Goal: Information Seeking & Learning: Learn about a topic

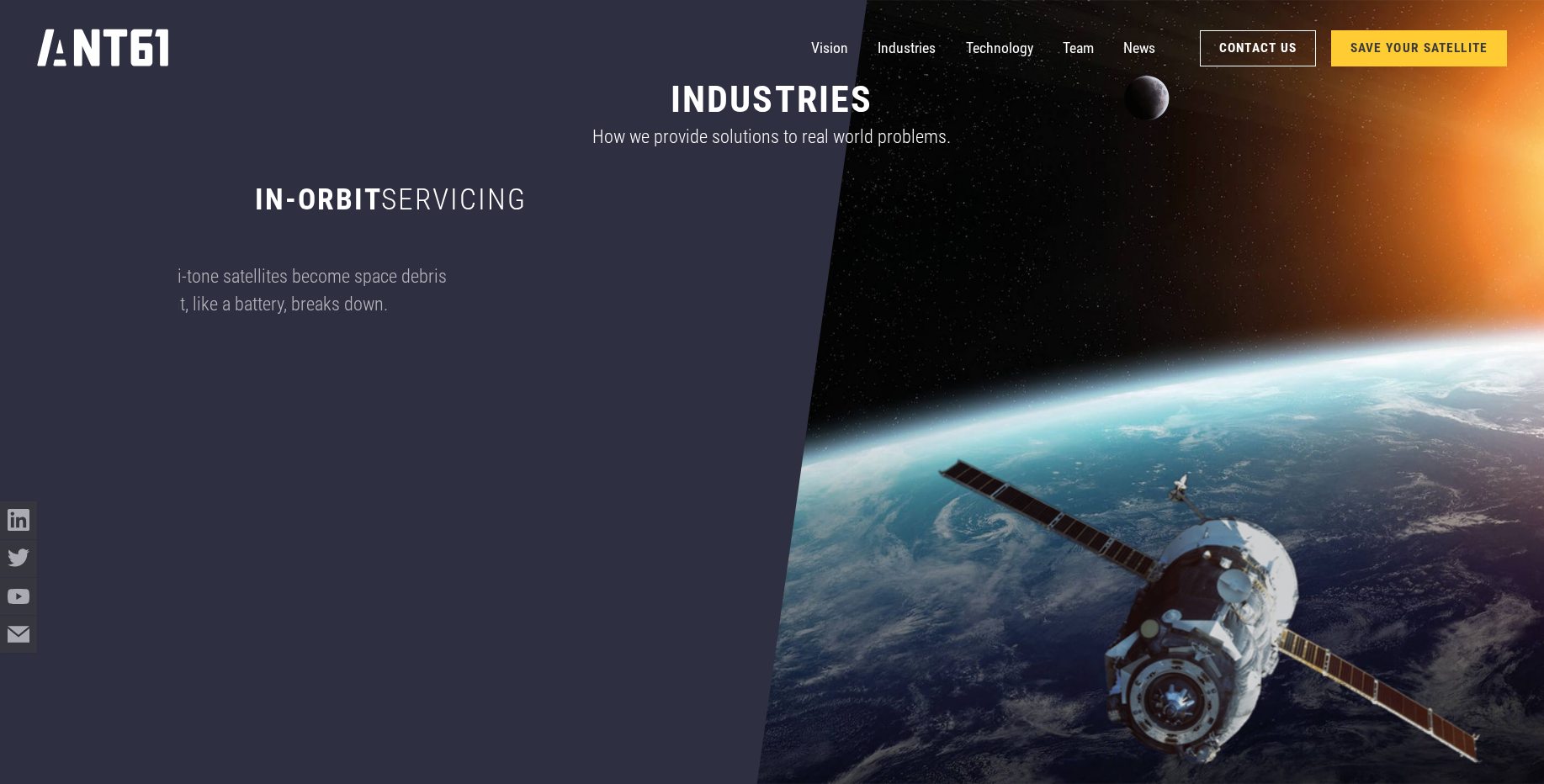
scroll to position [1211, 0]
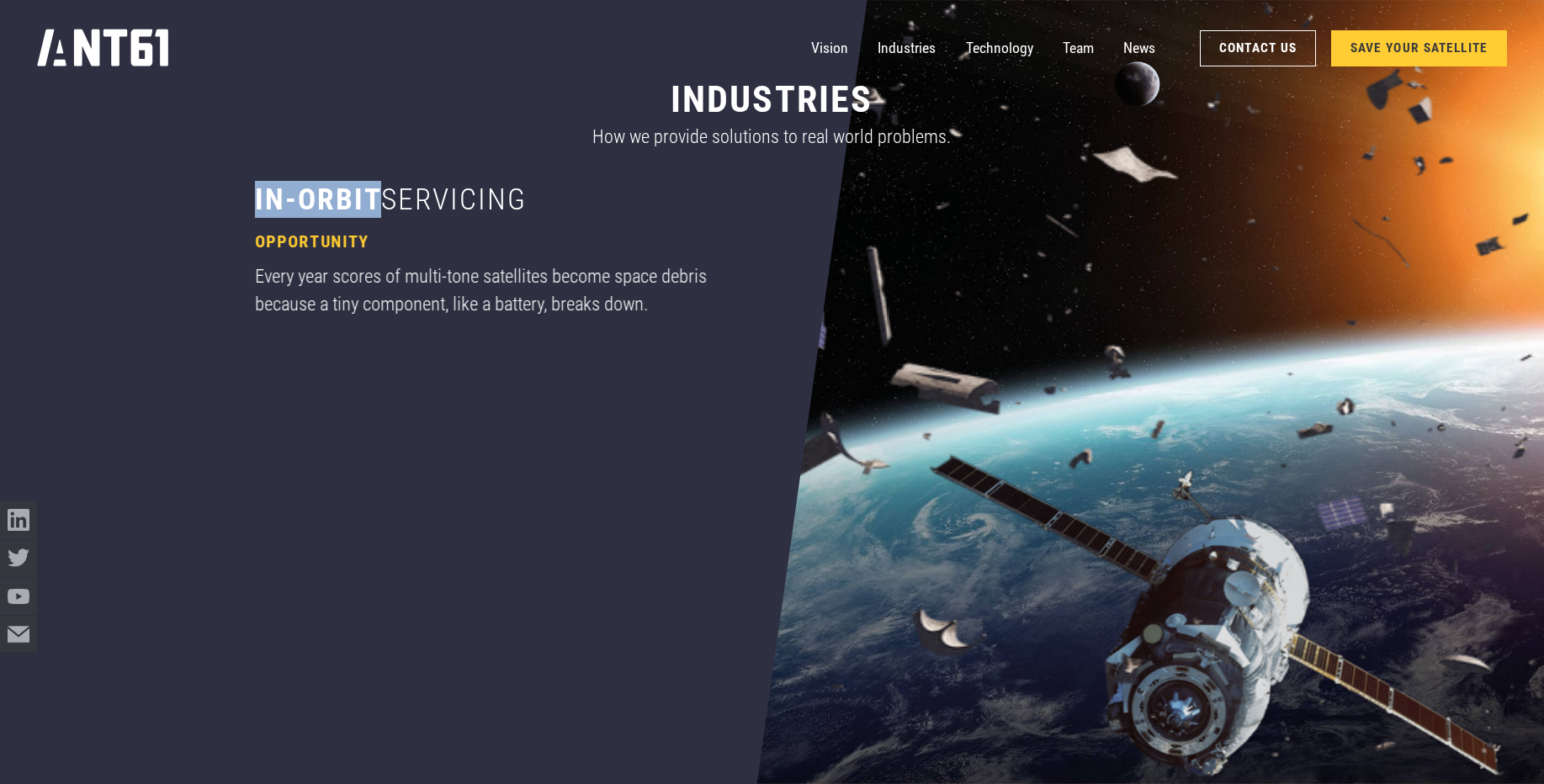
drag, startPoint x: 376, startPoint y: 201, endPoint x: 231, endPoint y: 195, distance: 145.1
click at [231, 195] on div "industries How we provide solutions to real world problems. in-orbit servicing …" at bounding box center [772, 451] width 1188 height 902
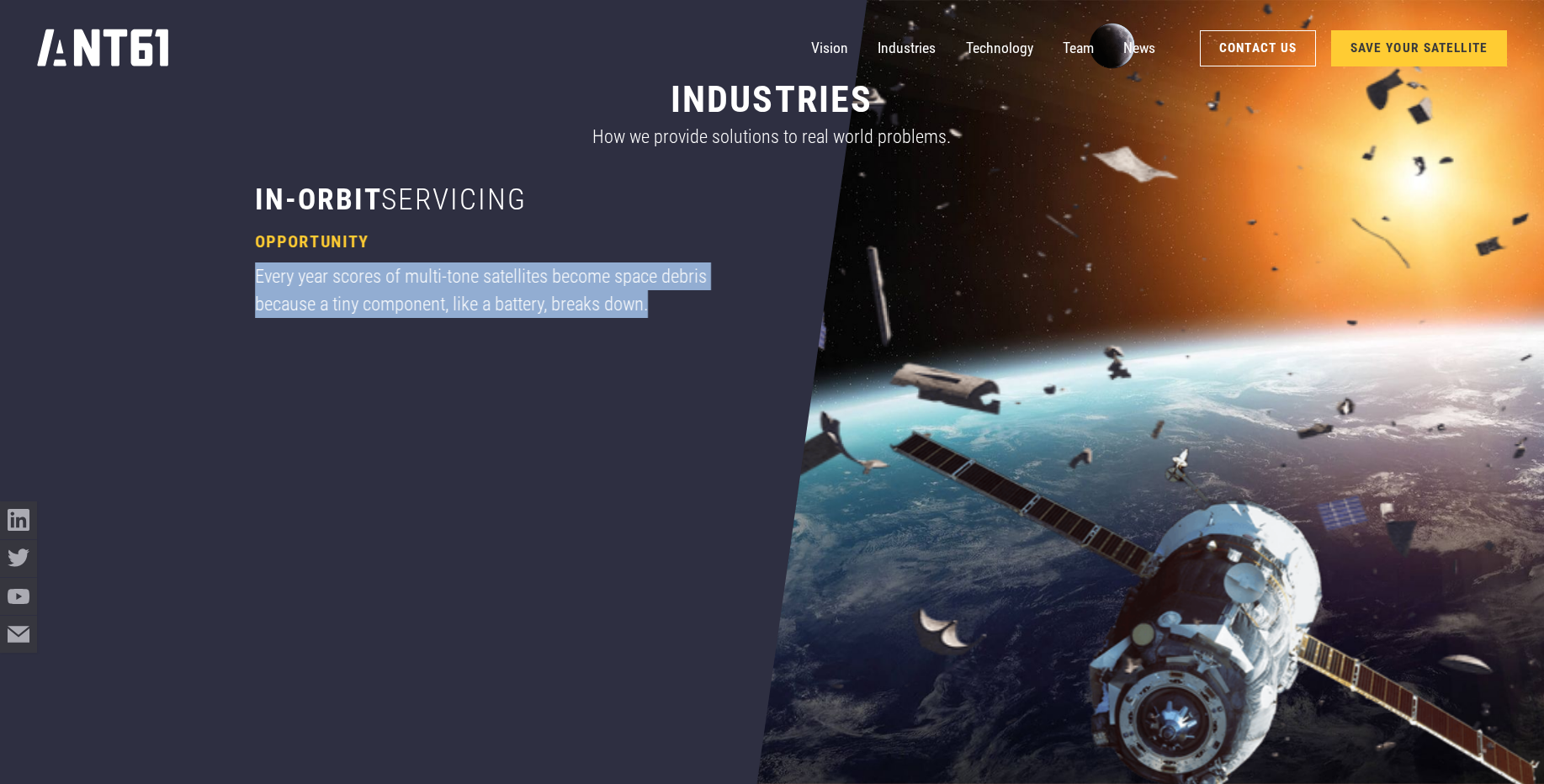
drag, startPoint x: 656, startPoint y: 307, endPoint x: 243, endPoint y: 266, distance: 415.0
click at [243, 266] on div "industries How we provide solutions to real world problems. in-orbit servicing …" at bounding box center [772, 451] width 1188 height 902
copy div "Every year scores of multi-tone satellites become space debris because a tiny c…"
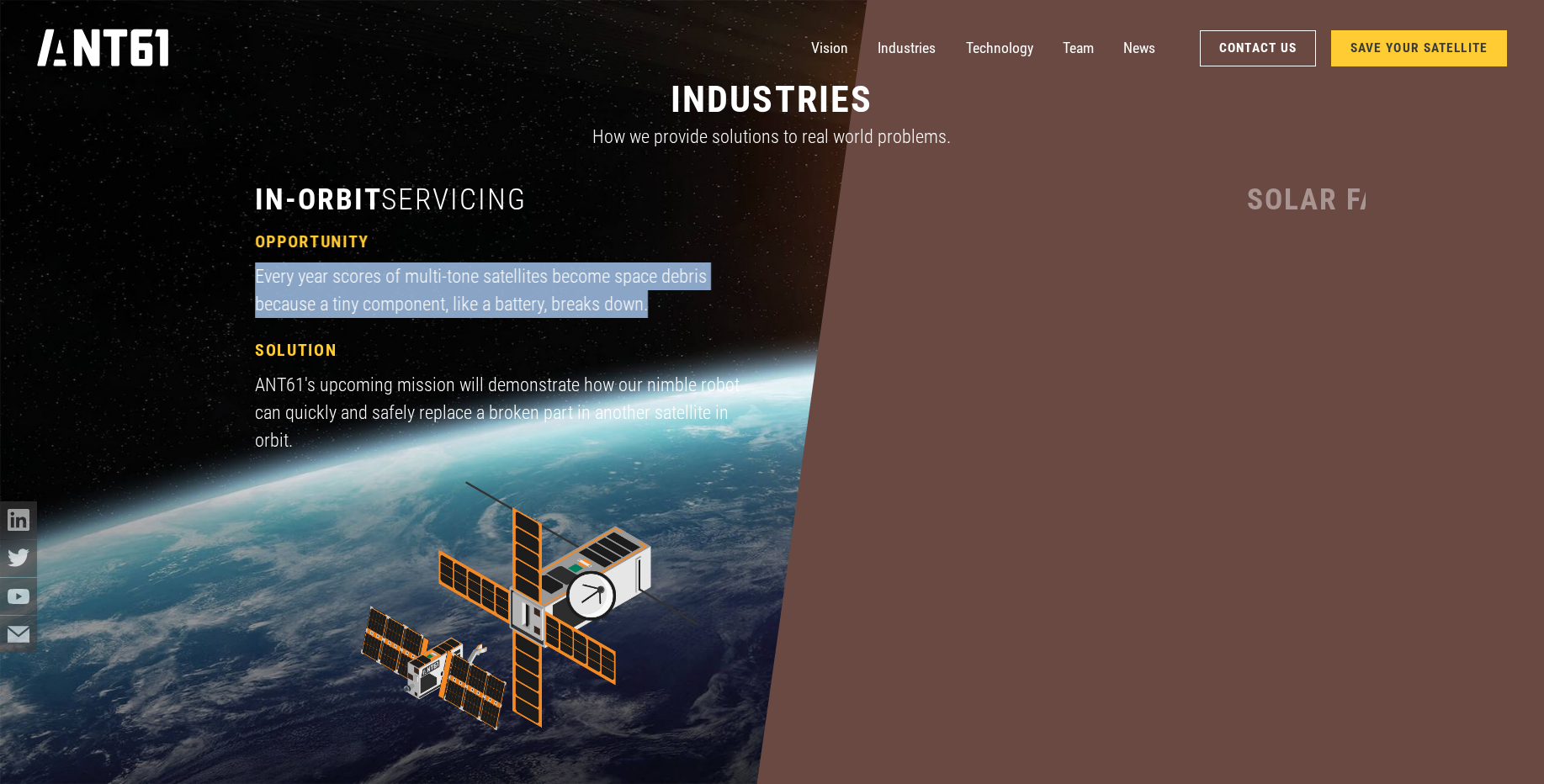
scroll to position [1615, 0]
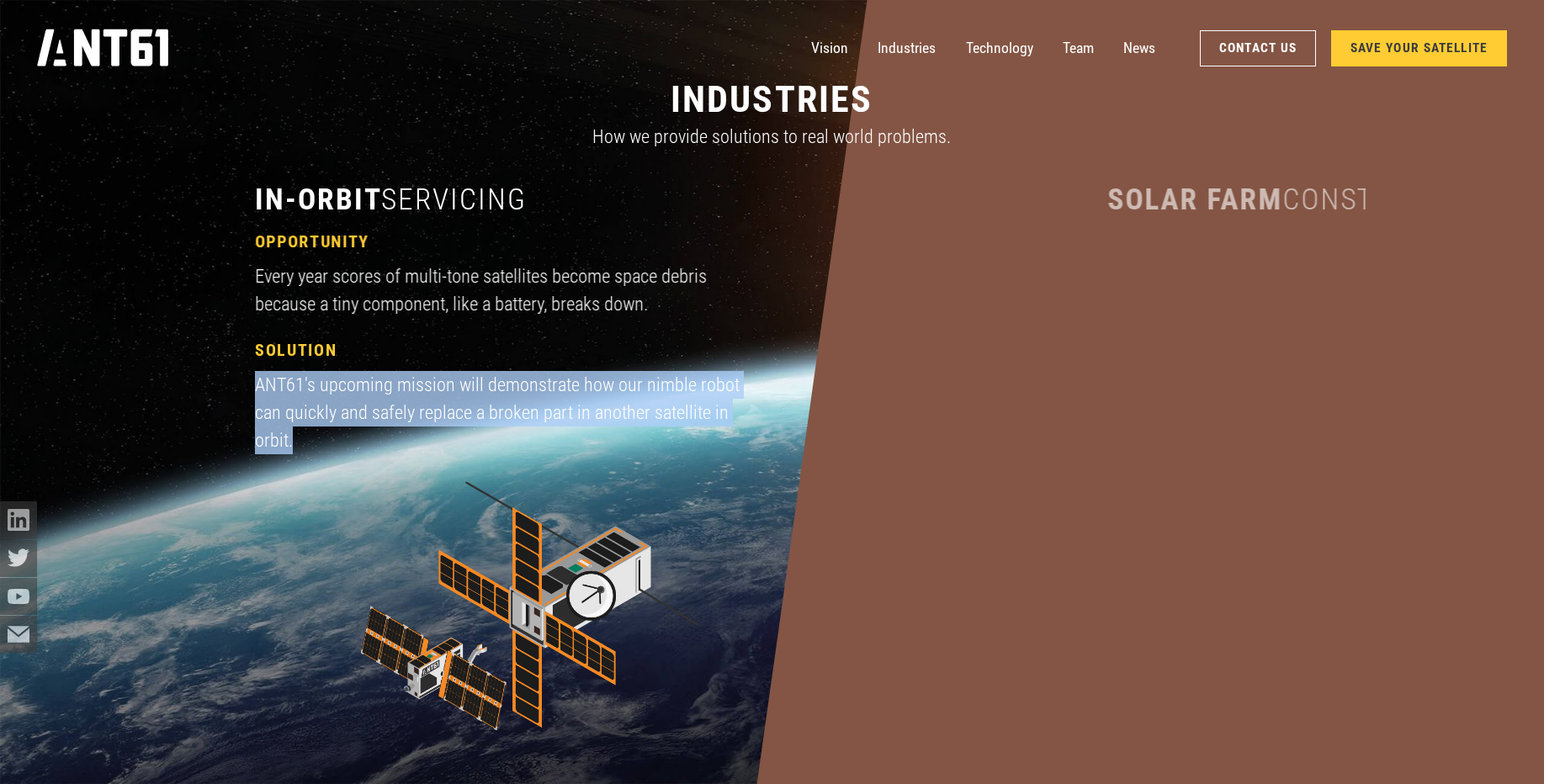
drag, startPoint x: 256, startPoint y: 387, endPoint x: 405, endPoint y: 443, distance: 159.2
click at [405, 443] on div "ANT61's upcoming mission will demonstrate how our nimble robot can quickly and …" at bounding box center [499, 413] width 490 height 84
copy div "ANT61's upcoming mission will demonstrate how our nimble robot can quickly and …"
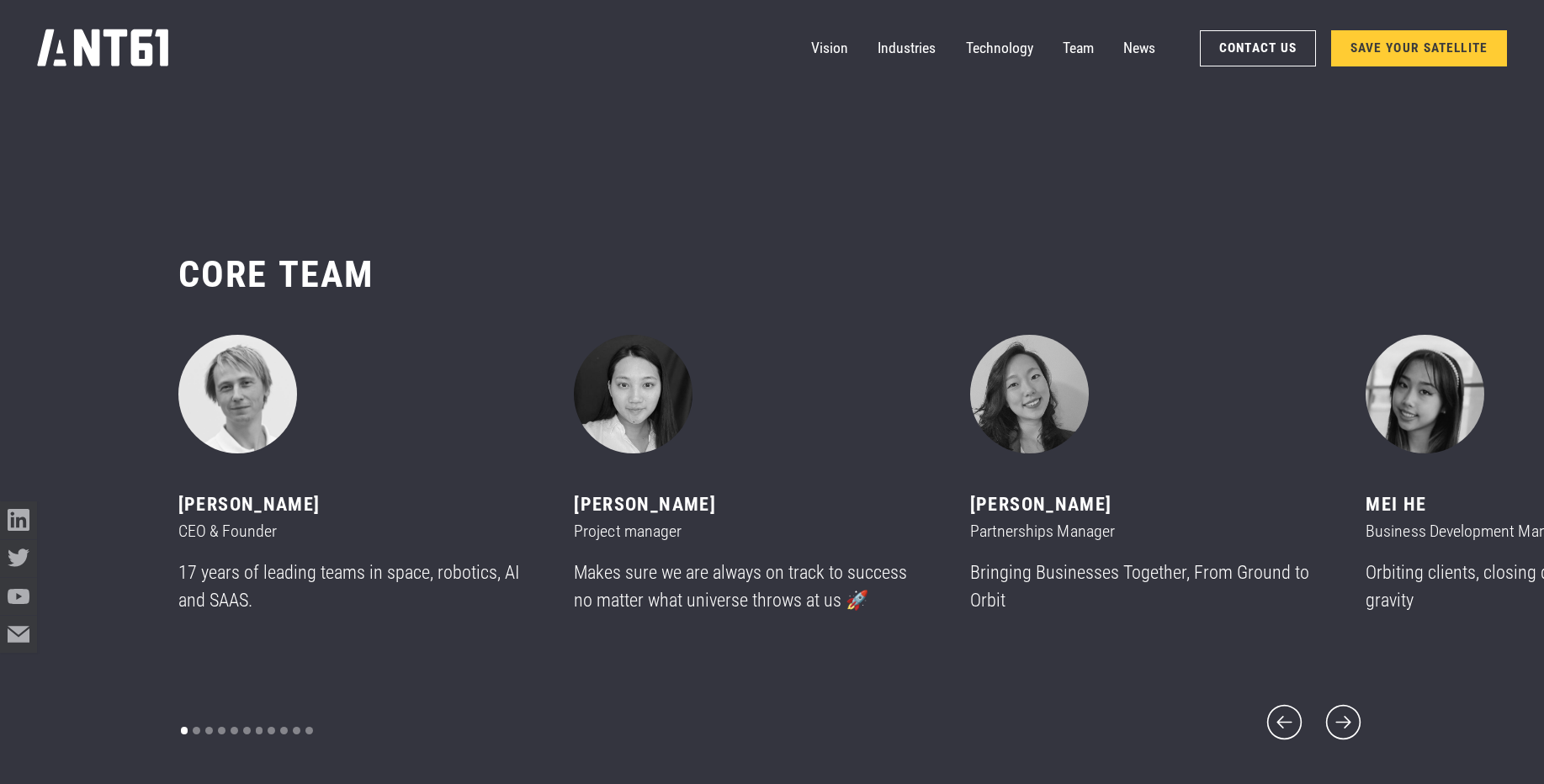
scroll to position [9589, 0]
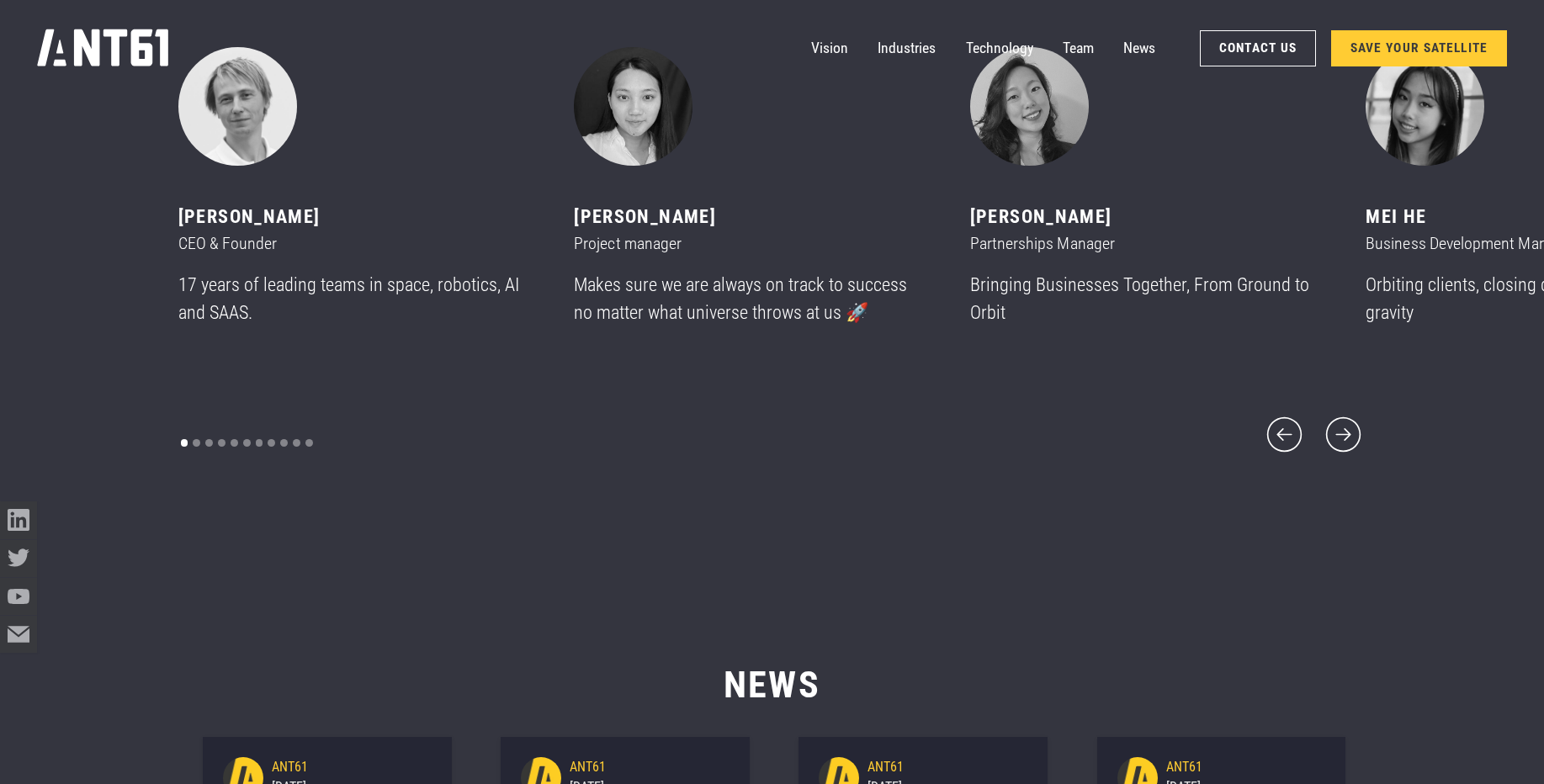
click at [637, 231] on div "[PERSON_NAME]" at bounding box center [750, 216] width 352 height 28
click at [1347, 414] on icon "next slide" at bounding box center [1343, 433] width 44 height 44
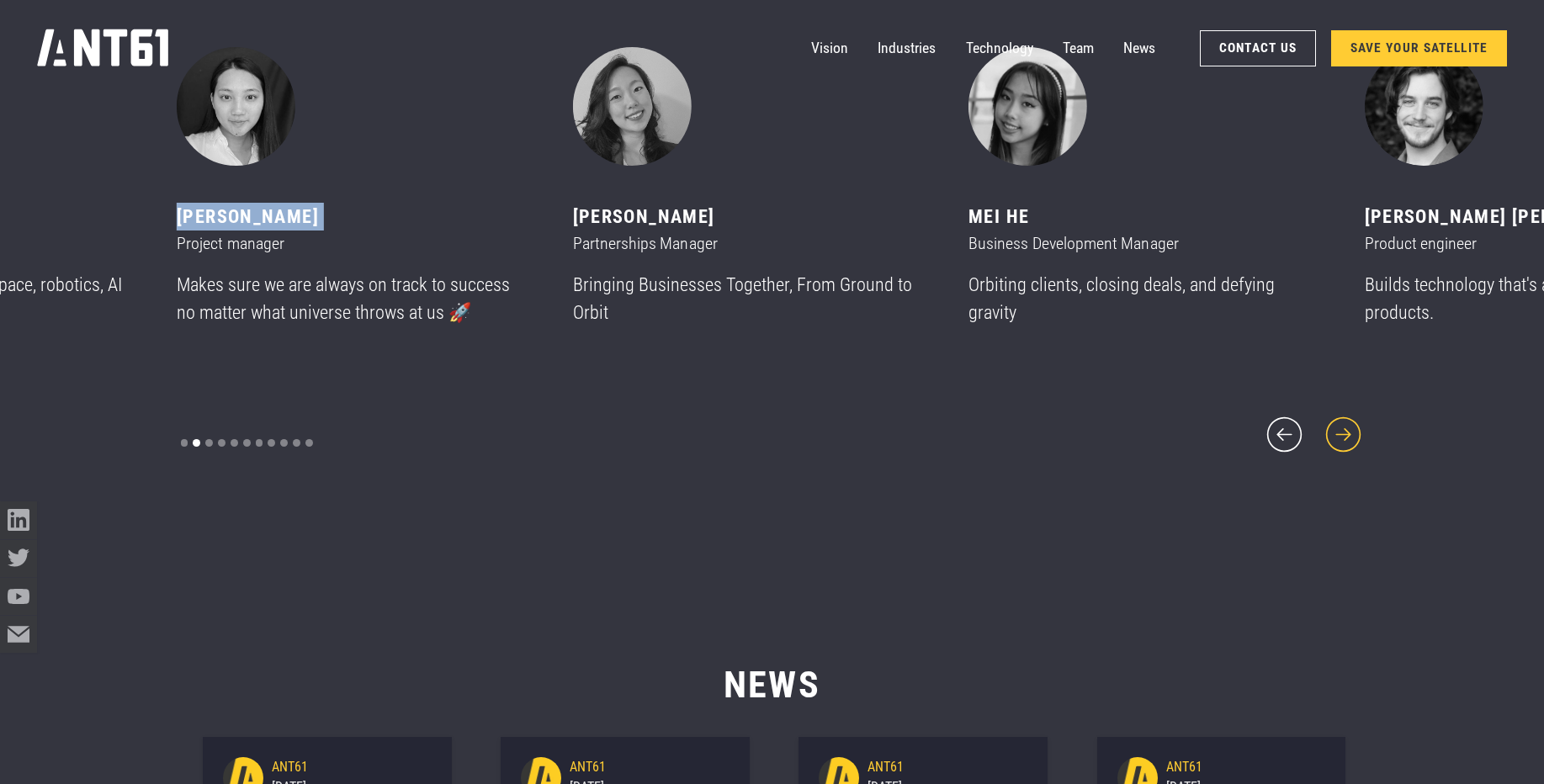
click at [1347, 414] on icon "next slide" at bounding box center [1343, 433] width 44 height 44
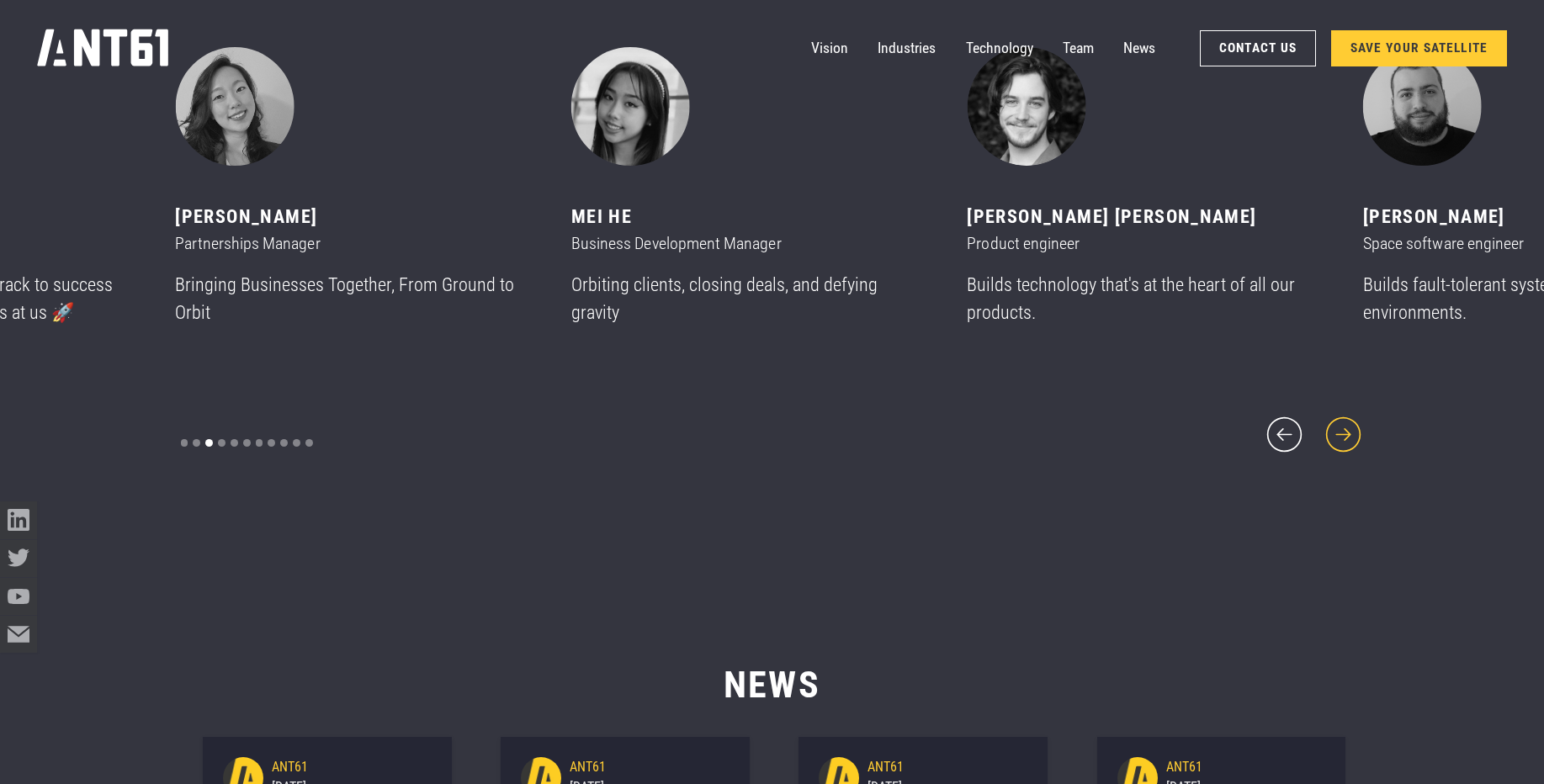
click at [1347, 414] on icon "next slide" at bounding box center [1343, 433] width 44 height 44
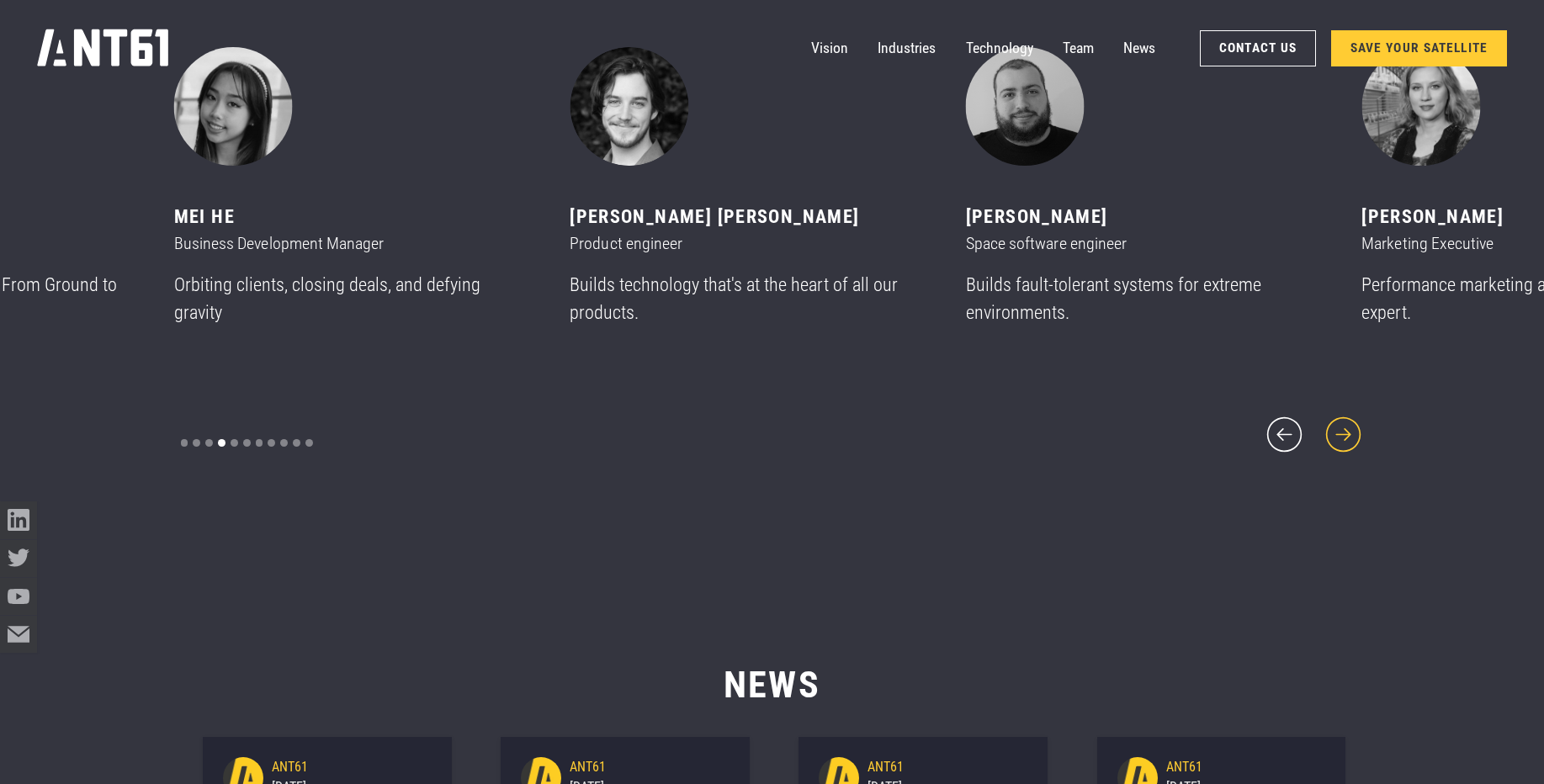
click at [1347, 414] on icon "next slide" at bounding box center [1343, 433] width 44 height 44
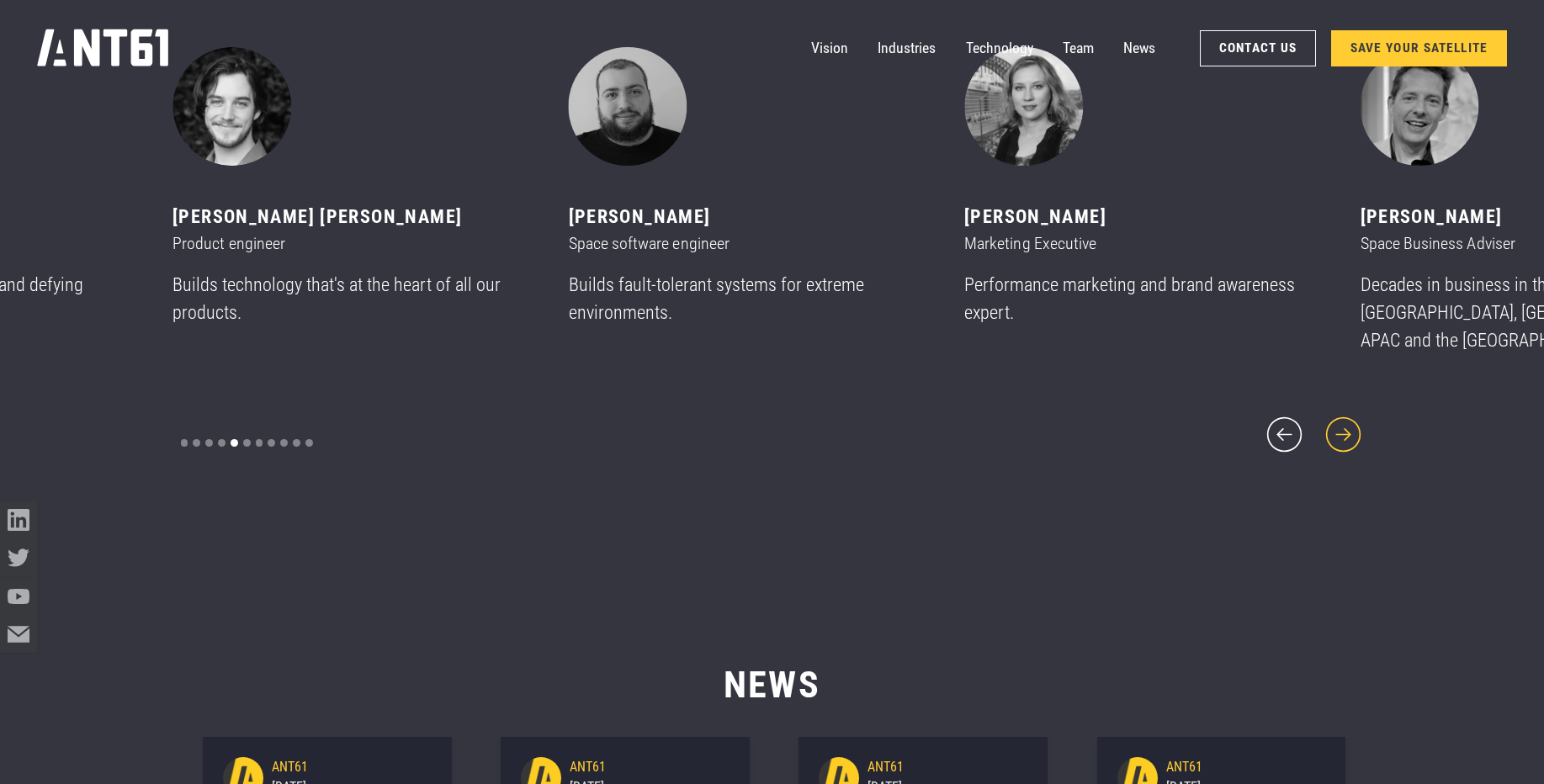
click at [1347, 414] on icon "next slide" at bounding box center [1343, 433] width 44 height 44
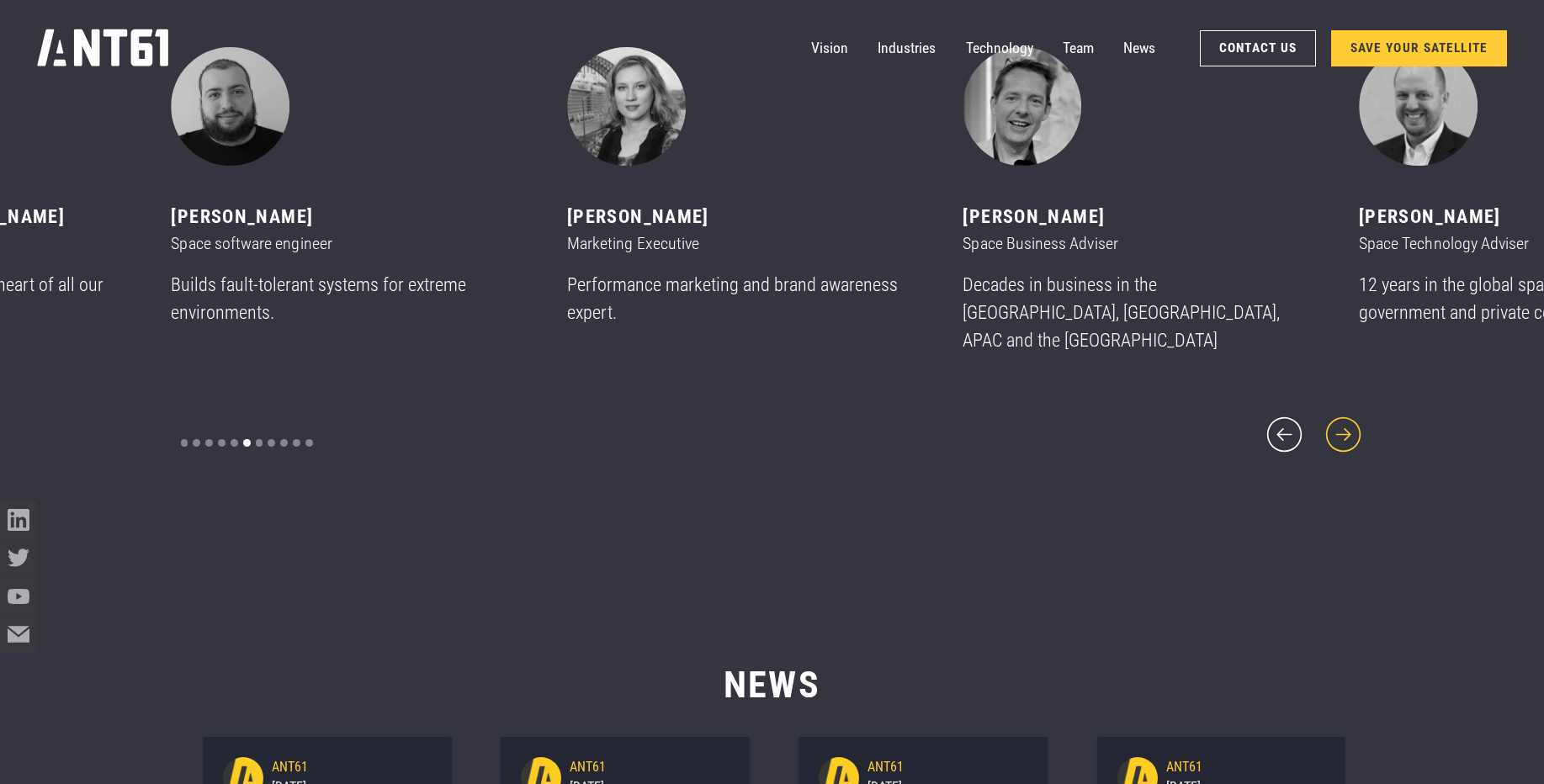
click at [1347, 414] on icon "next slide" at bounding box center [1343, 433] width 44 height 44
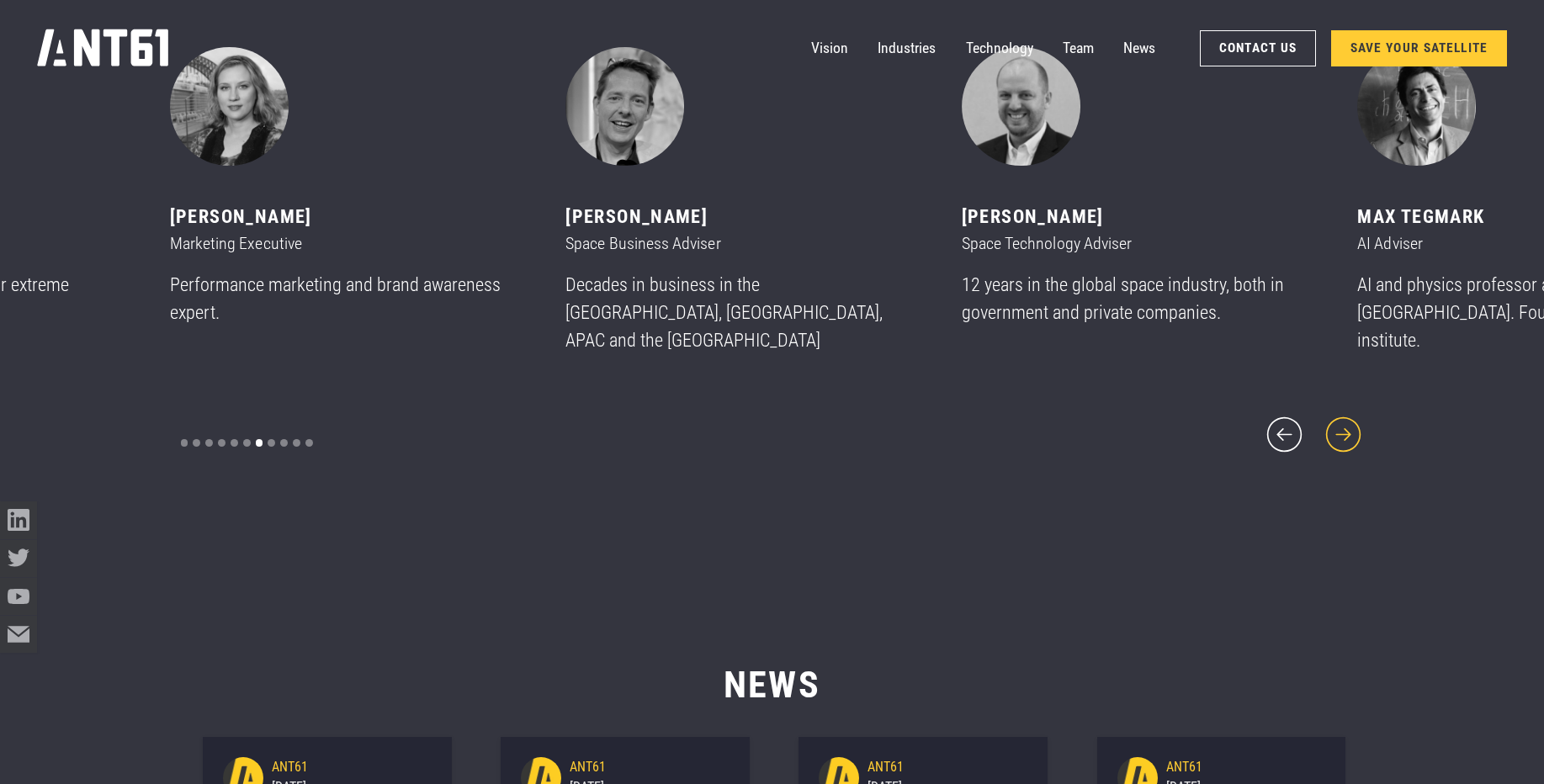
click at [1347, 414] on icon "next slide" at bounding box center [1343, 433] width 44 height 44
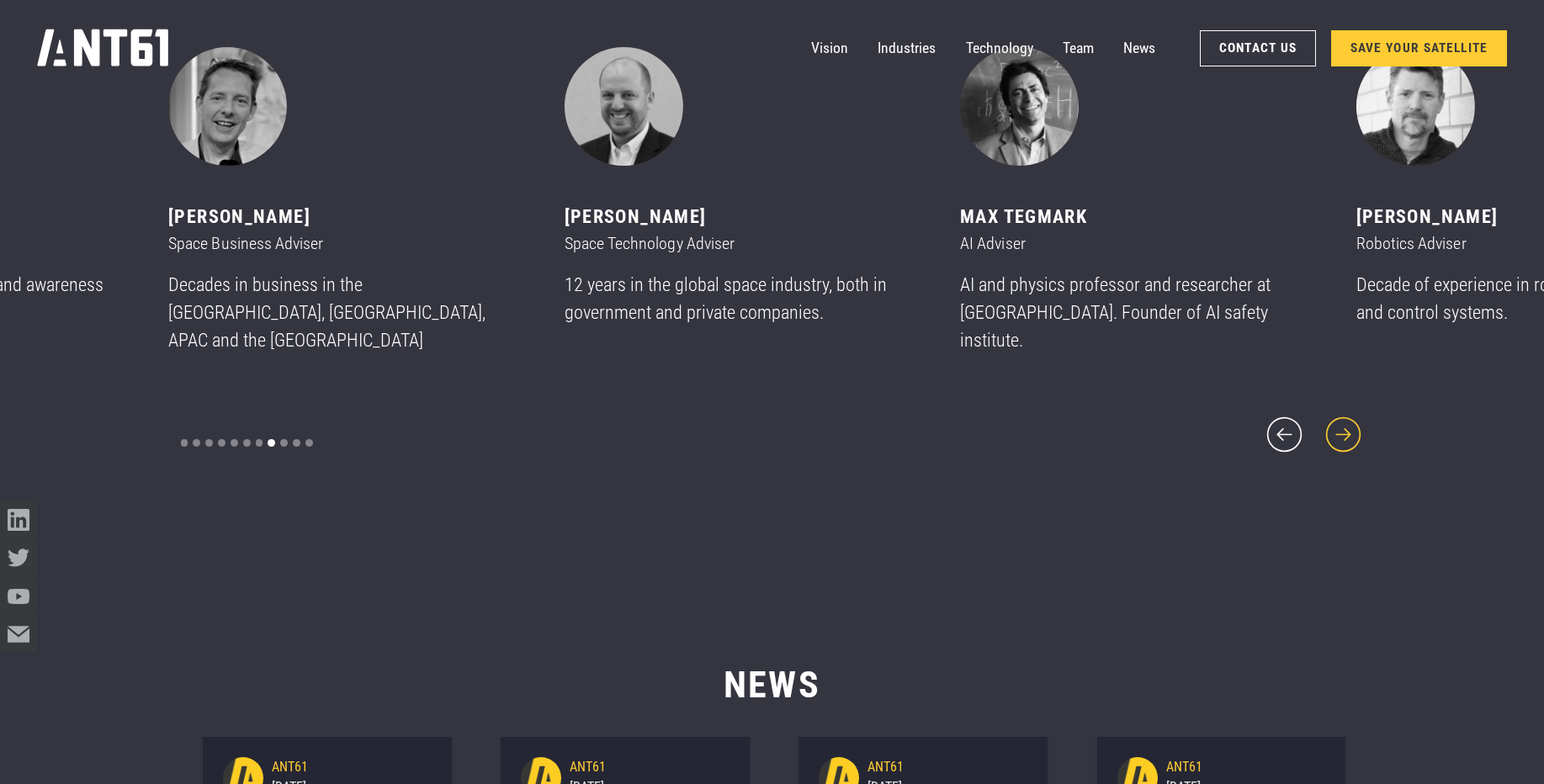
click at [1347, 414] on icon "next slide" at bounding box center [1343, 433] width 44 height 44
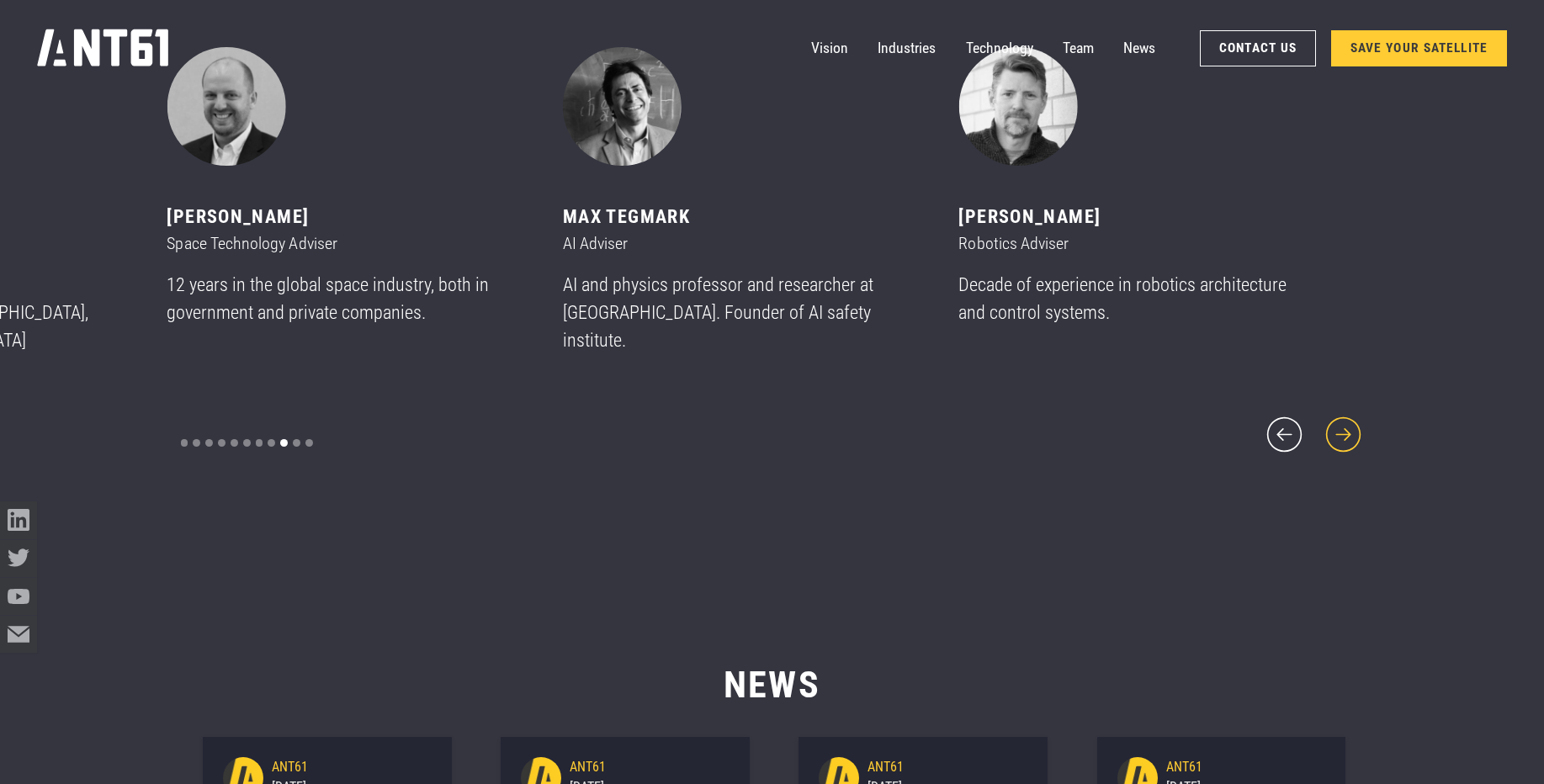
click at [1347, 414] on icon "next slide" at bounding box center [1343, 433] width 44 height 44
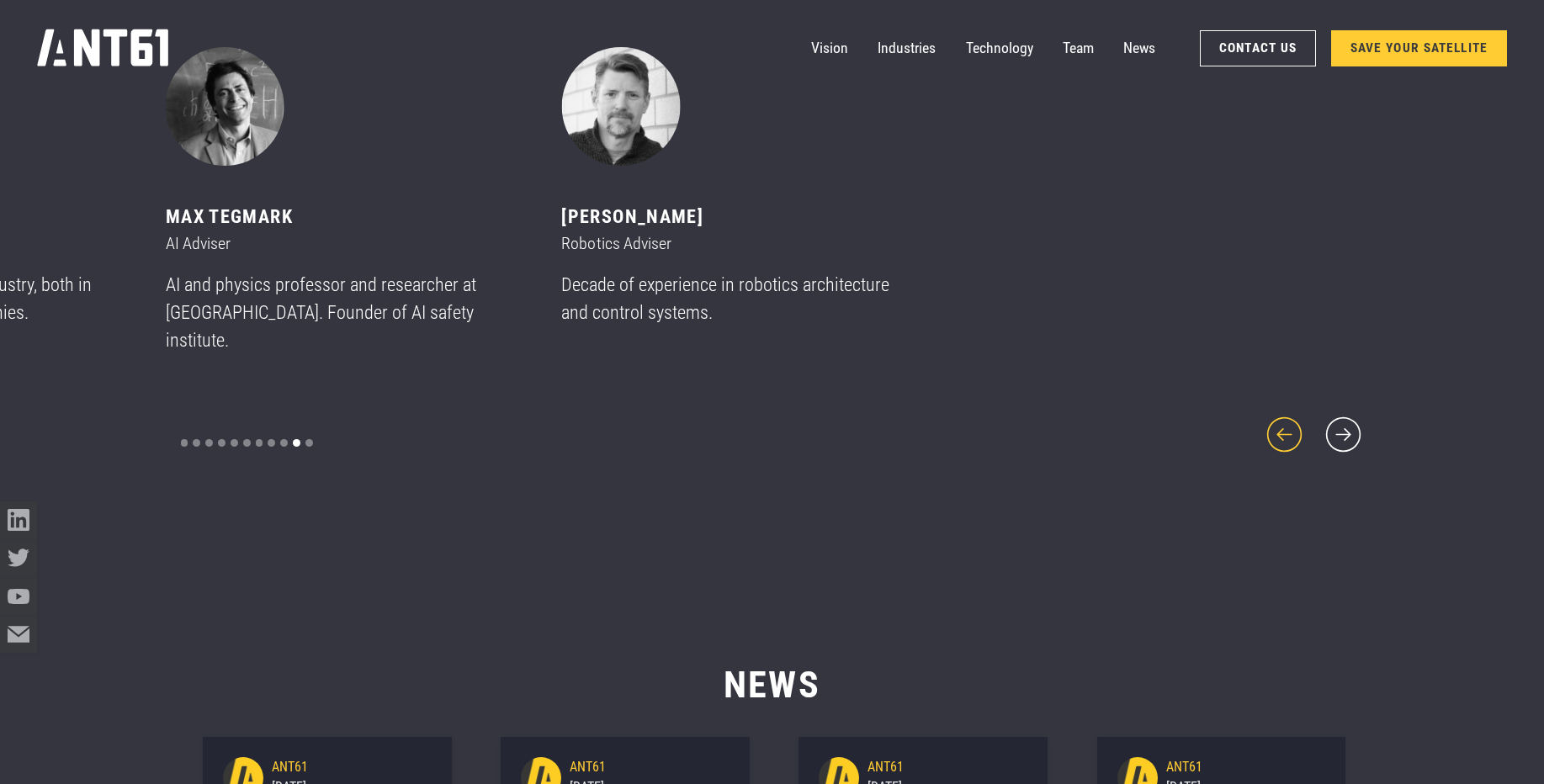
click at [1288, 427] on icon "previous slide" at bounding box center [1284, 433] width 44 height 44
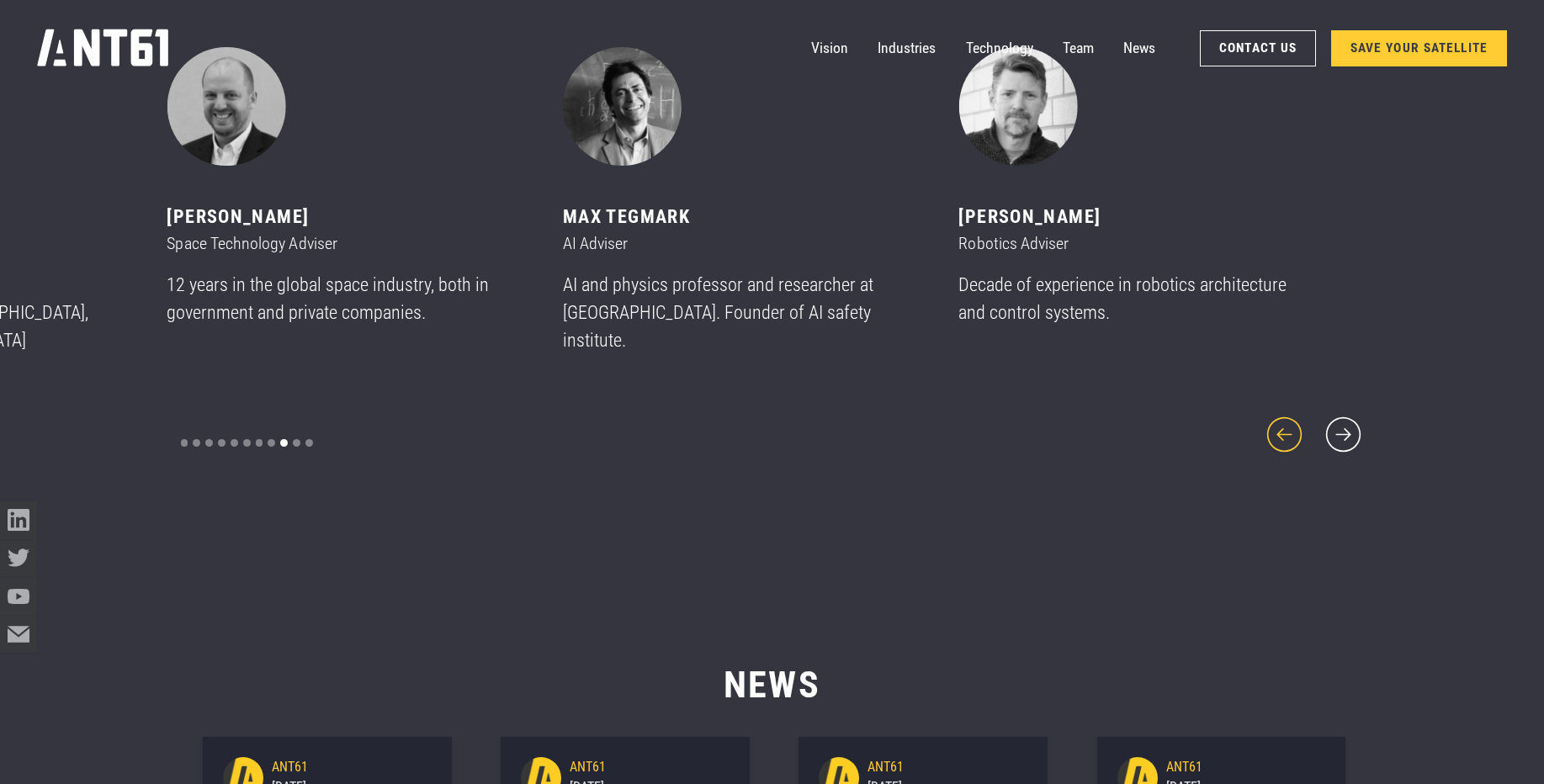
click at [1288, 427] on icon "previous slide" at bounding box center [1284, 433] width 44 height 44
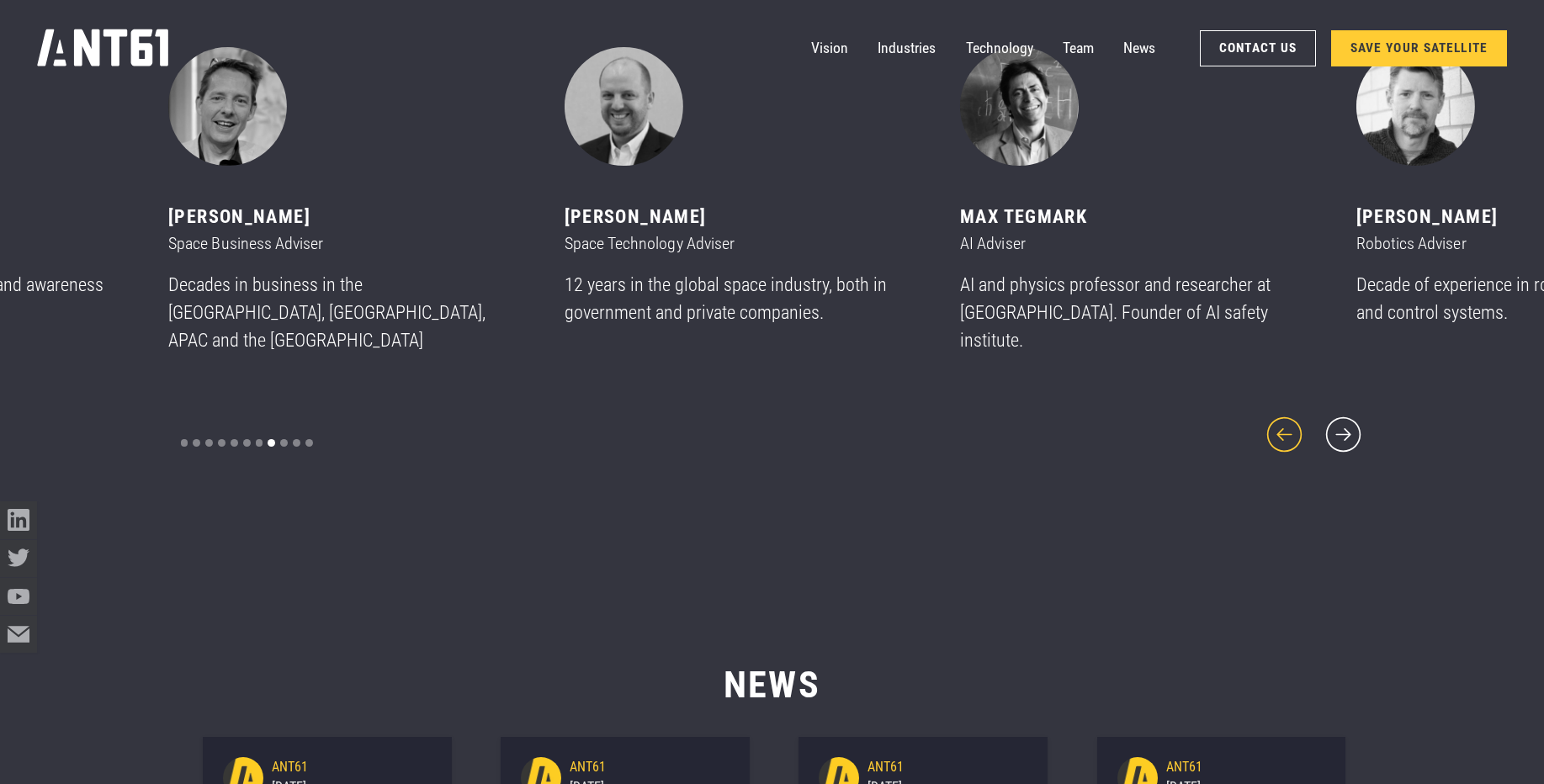
click at [1288, 427] on icon "previous slide" at bounding box center [1284, 433] width 44 height 44
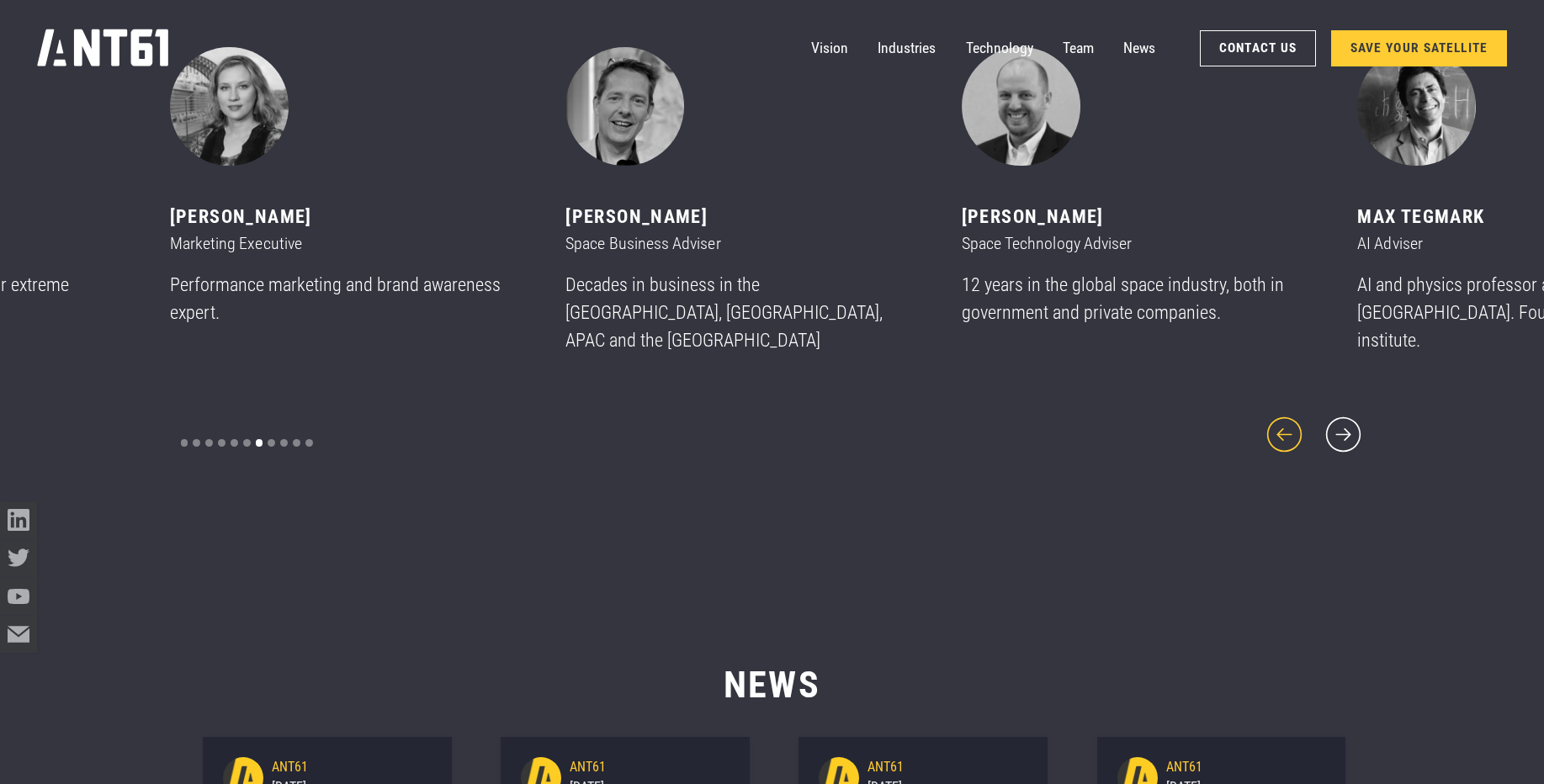
click at [1288, 427] on icon "previous slide" at bounding box center [1284, 433] width 44 height 44
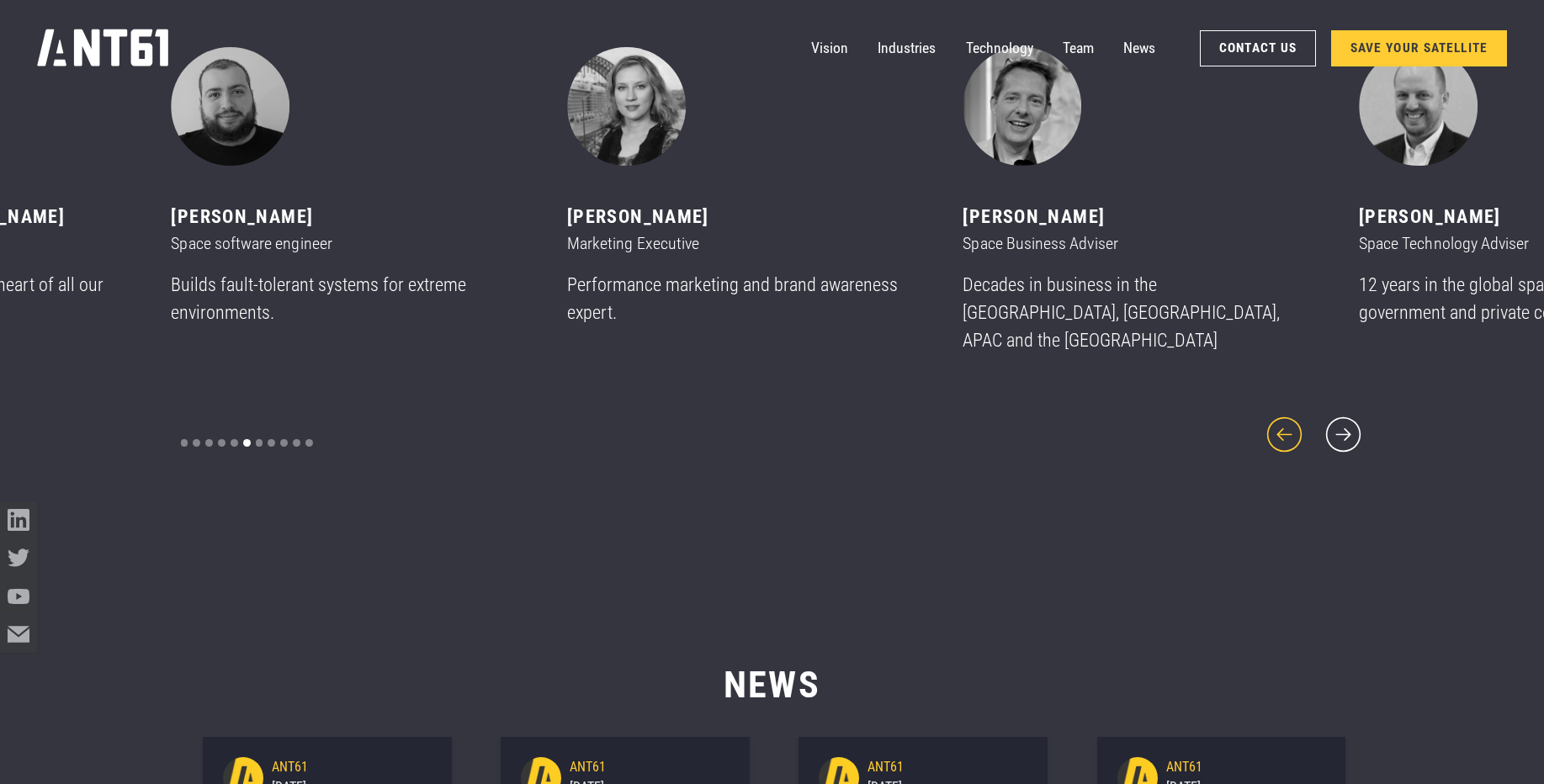
click at [1288, 427] on icon "previous slide" at bounding box center [1284, 433] width 44 height 44
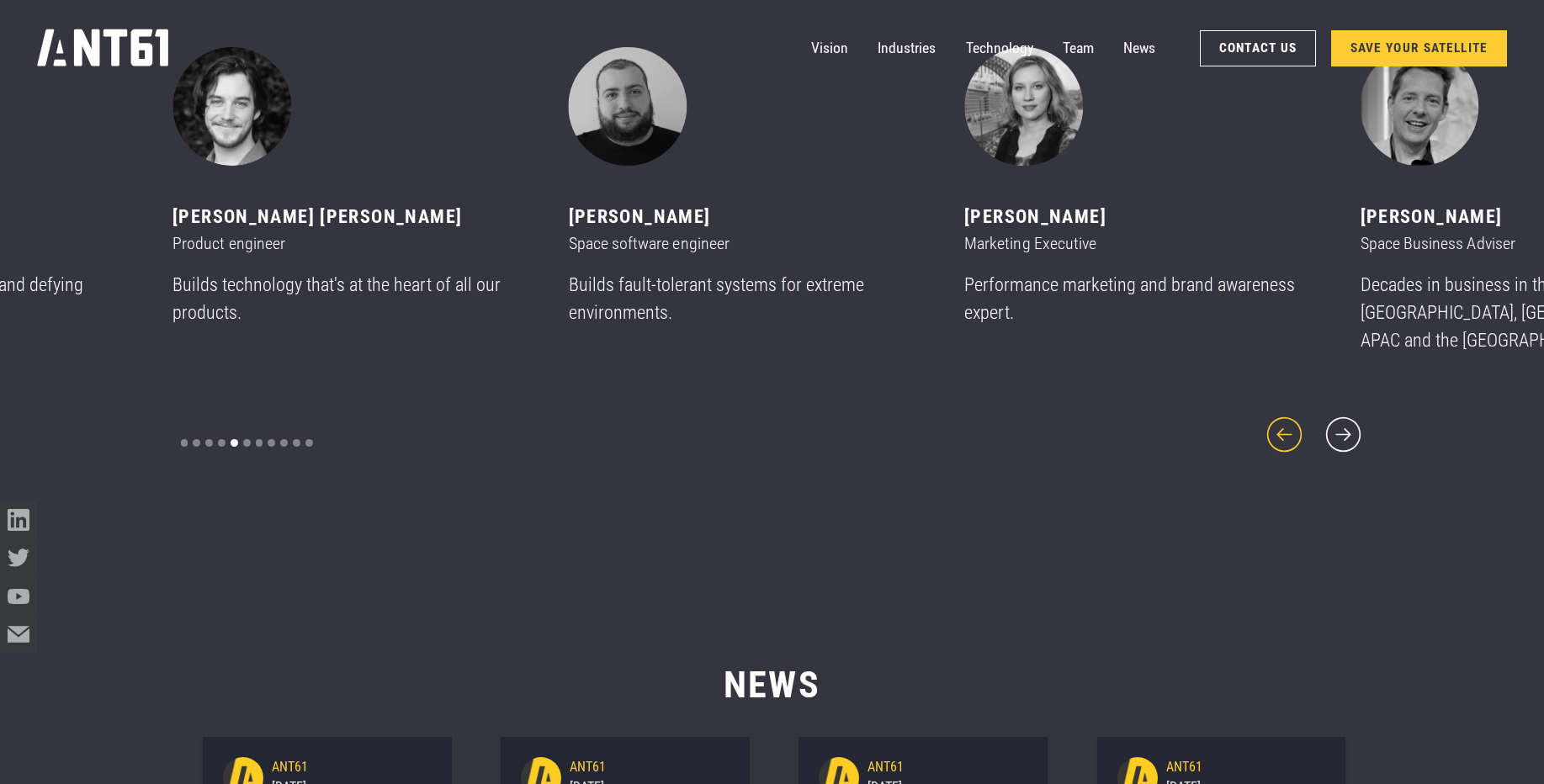
click at [1288, 427] on icon "previous slide" at bounding box center [1284, 433] width 44 height 44
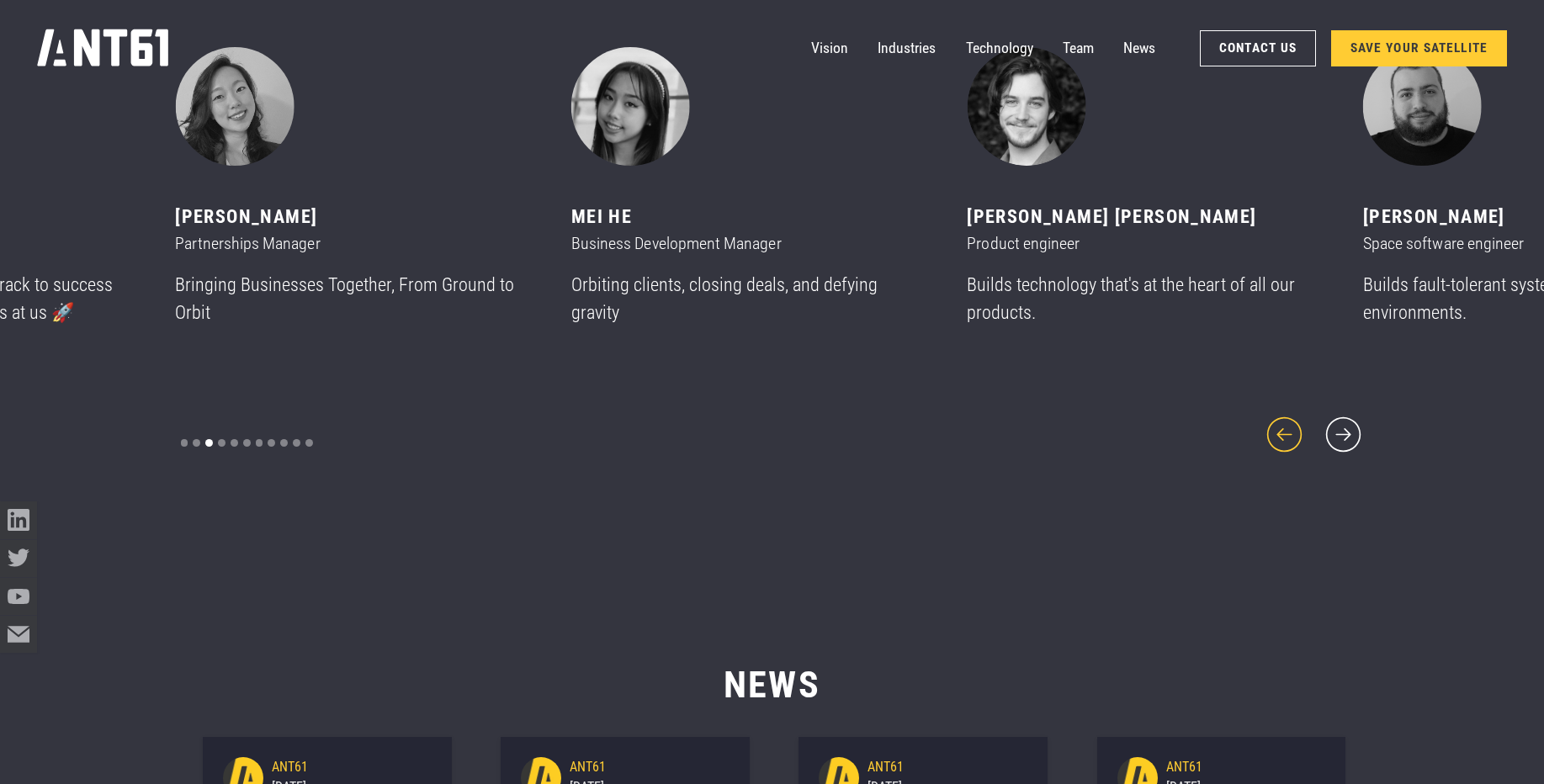
click at [1288, 427] on icon "previous slide" at bounding box center [1284, 433] width 44 height 44
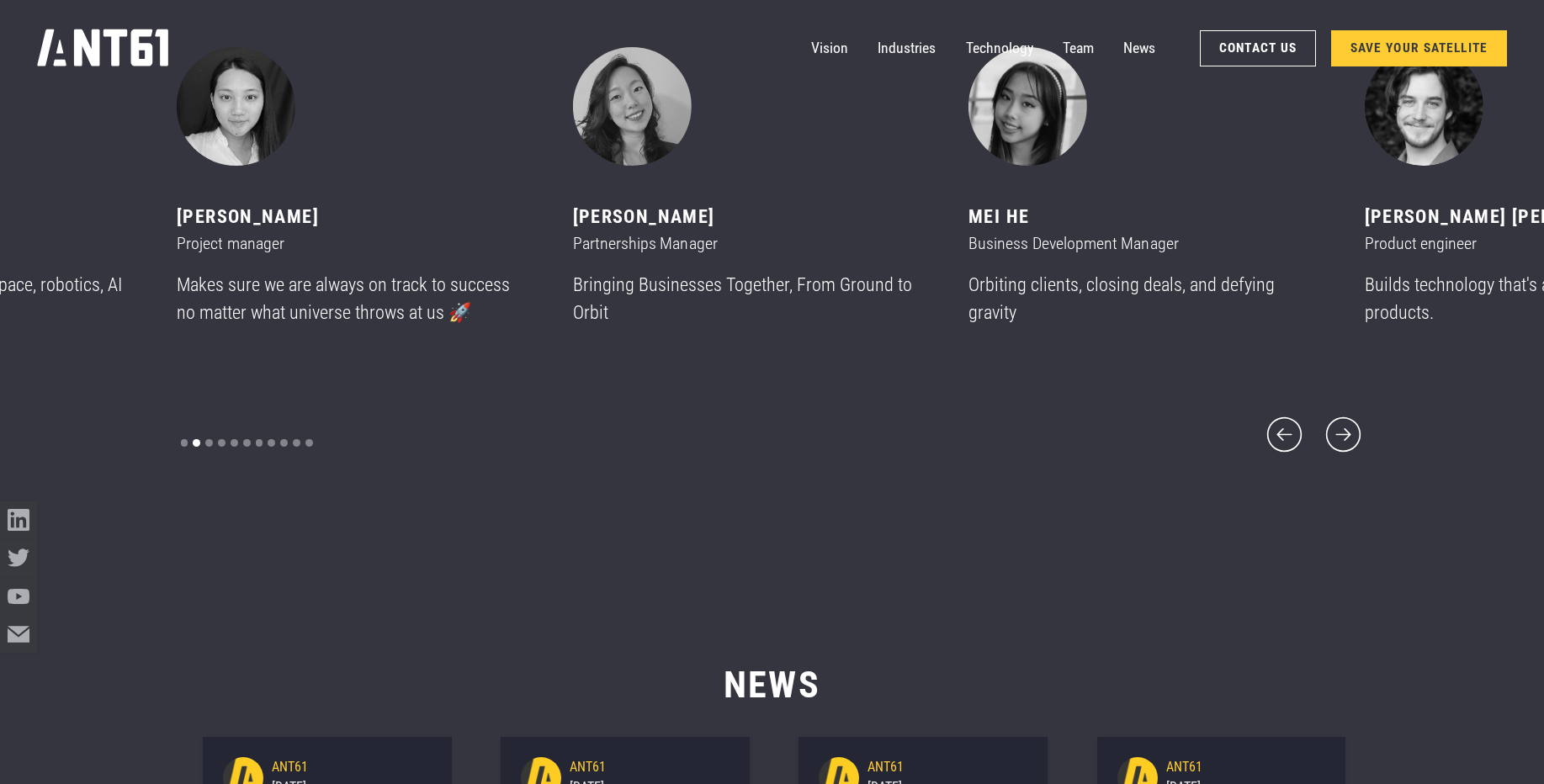
click at [315, 308] on p "Makes sure we are always on track to success no matter what universe throws at …" at bounding box center [353, 299] width 352 height 56
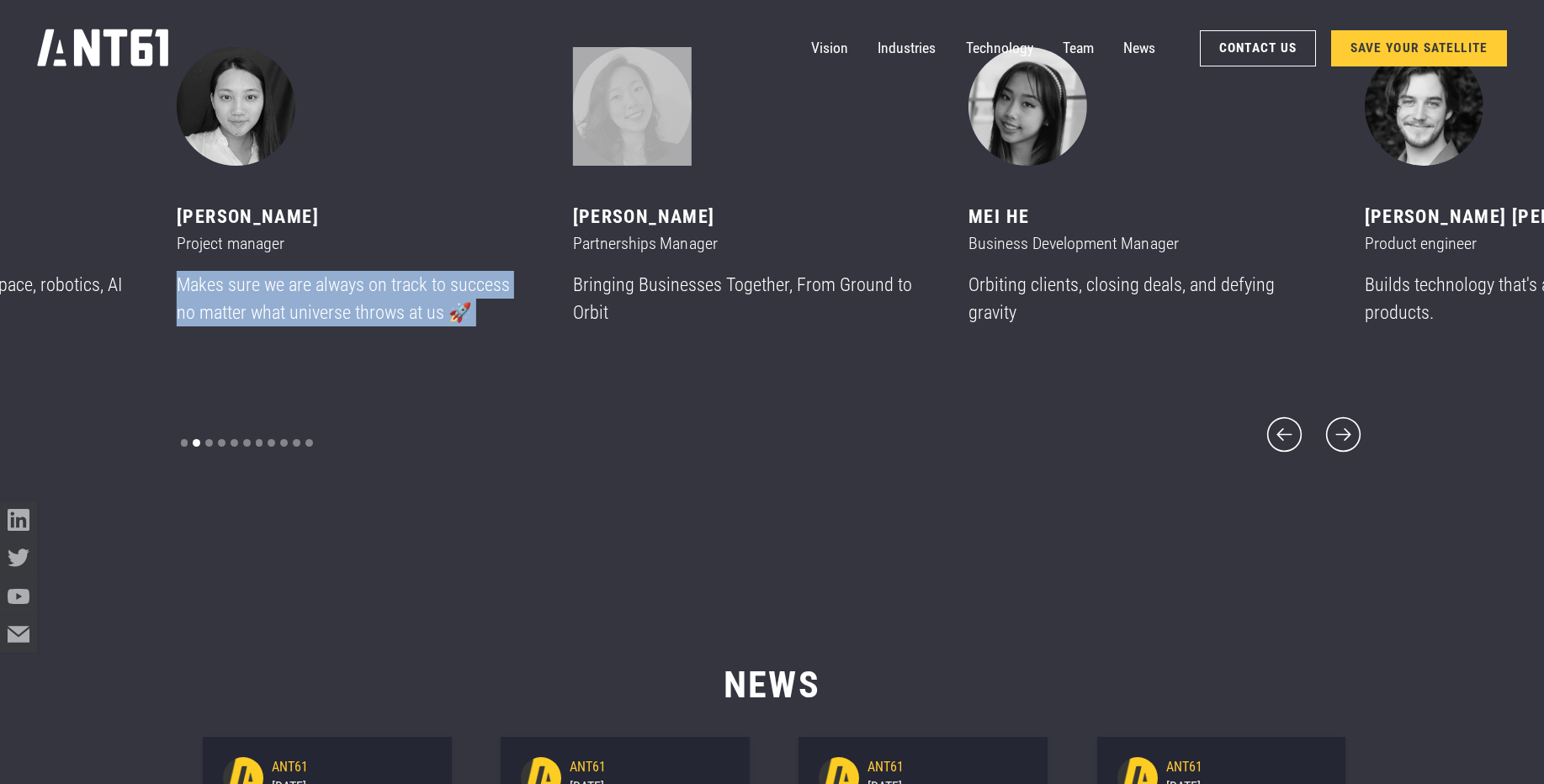
click at [315, 308] on p "Makes sure we are always on track to success no matter what universe throws at …" at bounding box center [353, 299] width 352 height 56
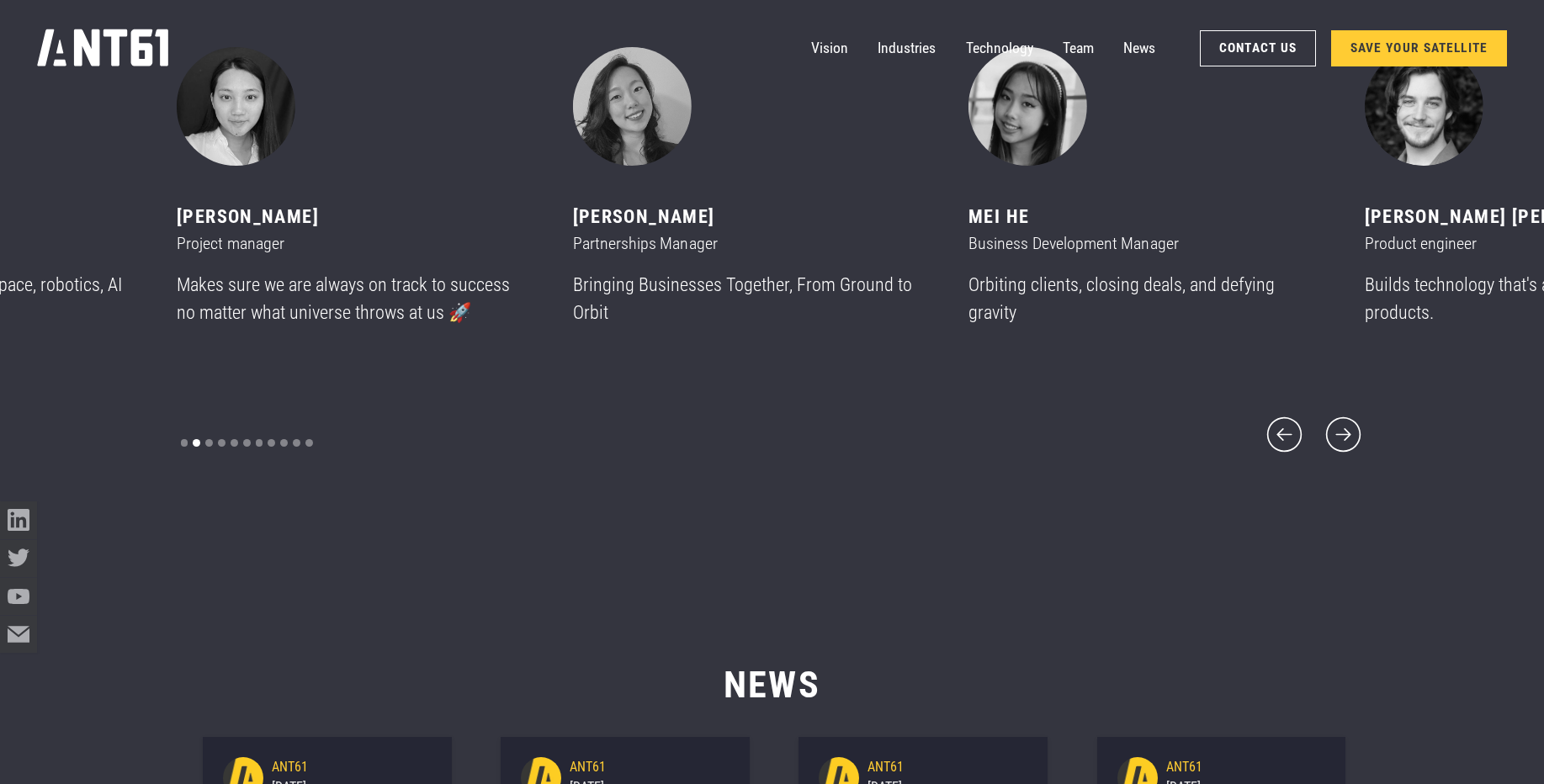
click at [234, 231] on div "[PERSON_NAME]" at bounding box center [353, 216] width 352 height 28
drag, startPoint x: 234, startPoint y: 237, endPoint x: 781, endPoint y: 560, distance: 635.2
click at [782, 564] on section "CORE team ‍ [PERSON_NAME] CEO & Founder 17 years of leading teams in space, rob…" at bounding box center [772, 210] width 1544 height 784
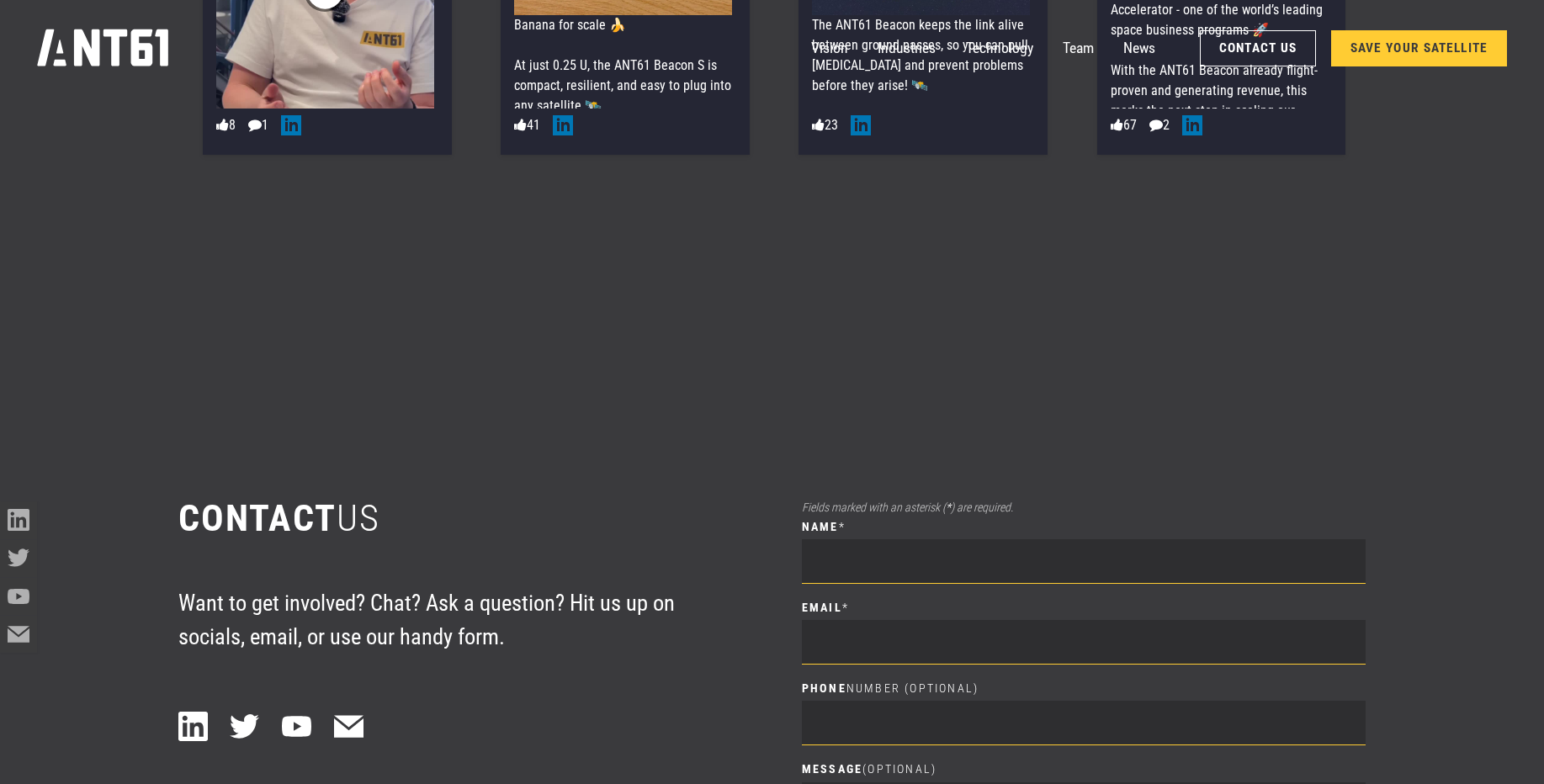
scroll to position [10933, 0]
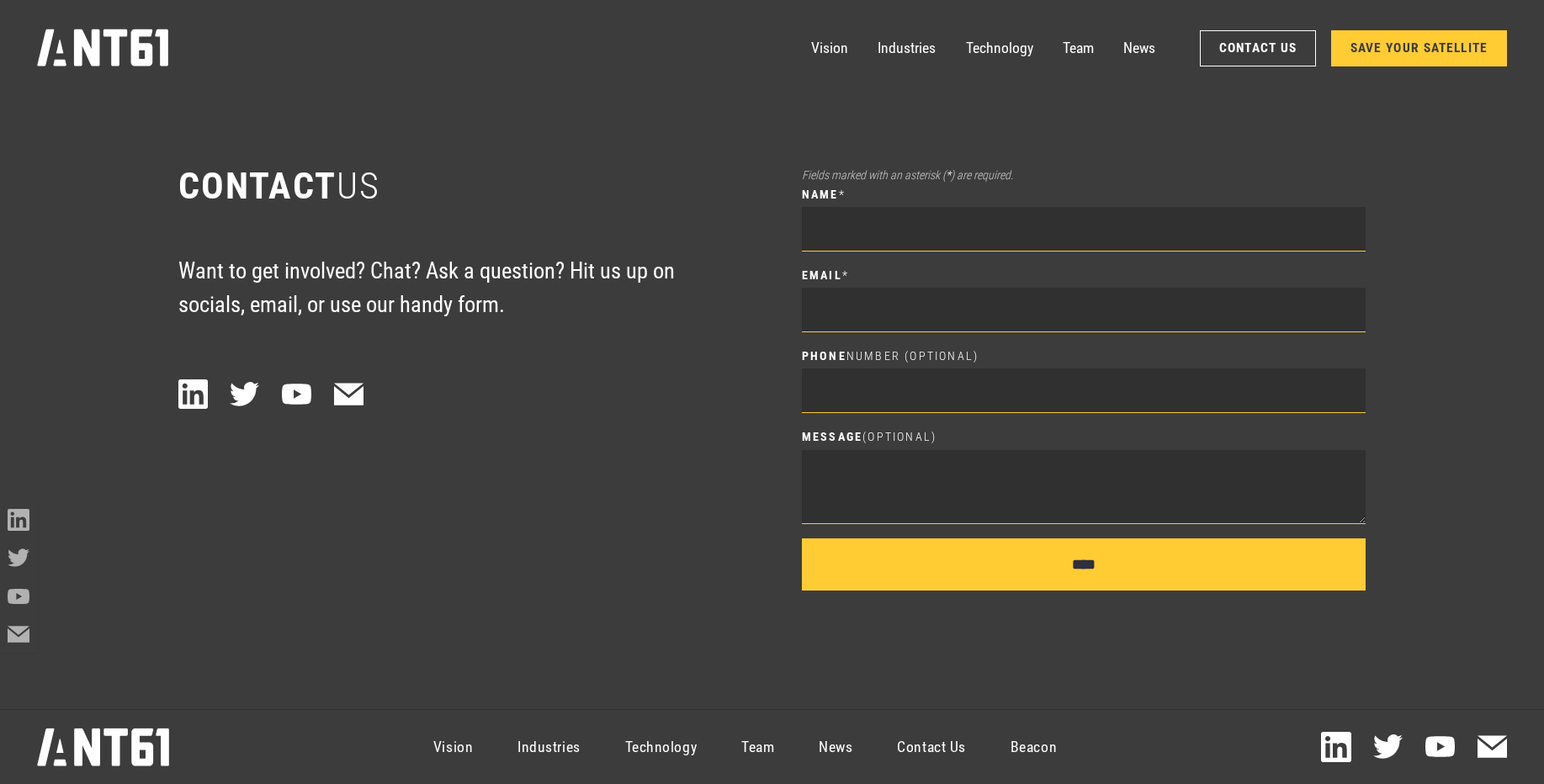
click at [570, 386] on div "LinkedIn icon Twitter icon YouTube icon" at bounding box center [460, 394] width 564 height 29
